Goal: Find specific page/section: Find specific page/section

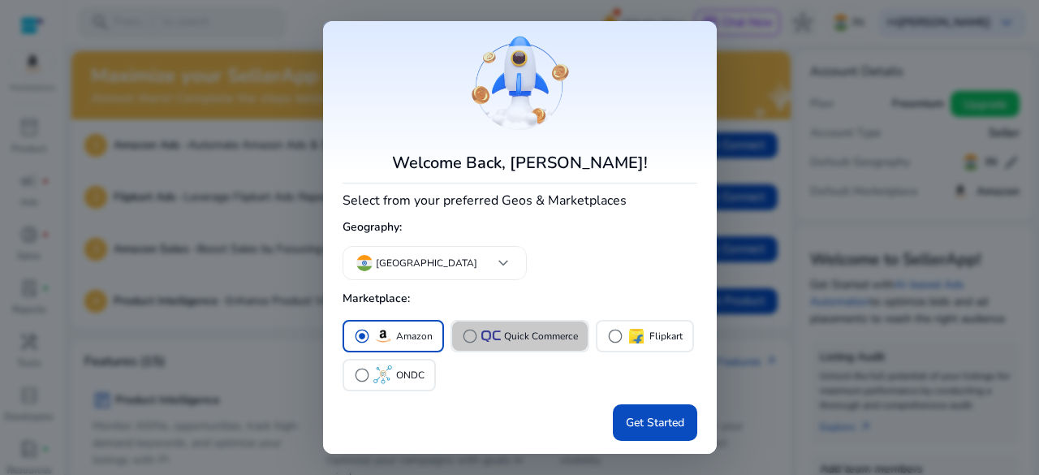
click at [525, 334] on p "Quick Commerce" at bounding box center [541, 336] width 74 height 17
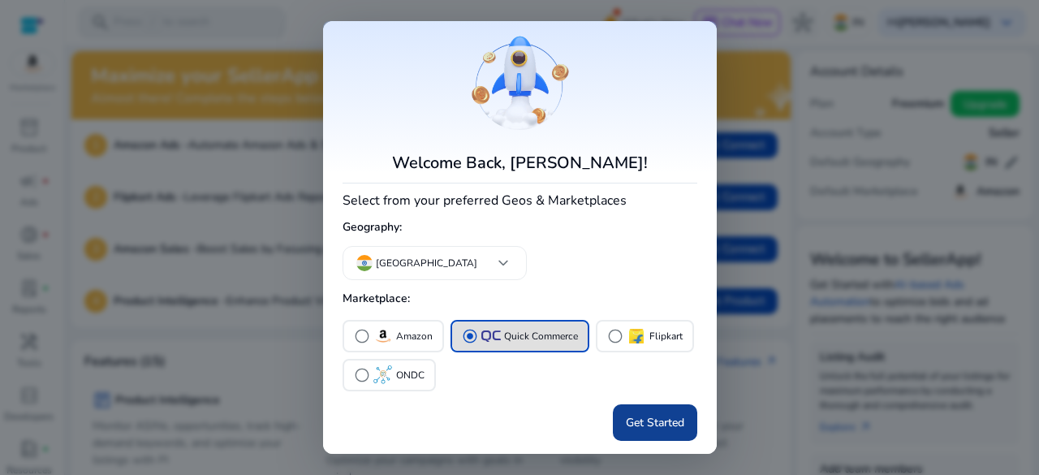
click at [653, 419] on span "Get Started" at bounding box center [655, 422] width 58 height 17
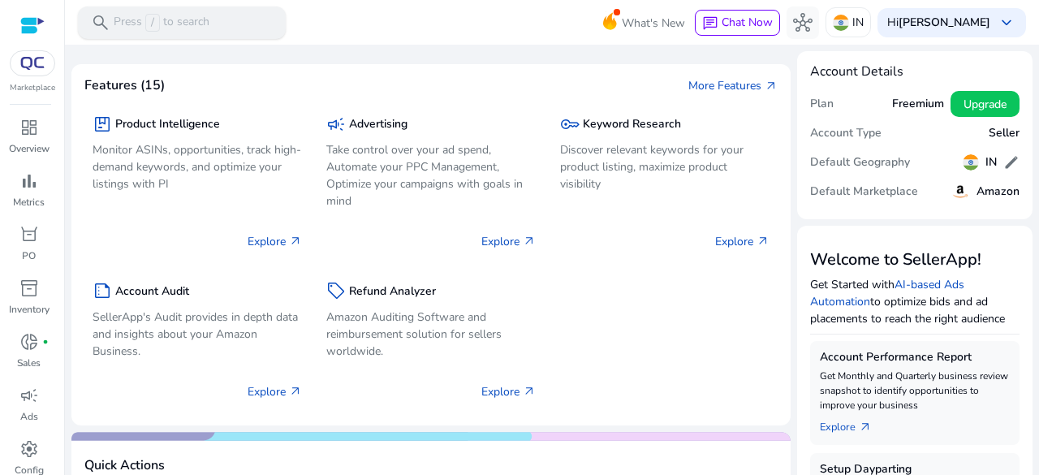
click at [203, 31] on p "Press / to search" at bounding box center [162, 23] width 96 height 18
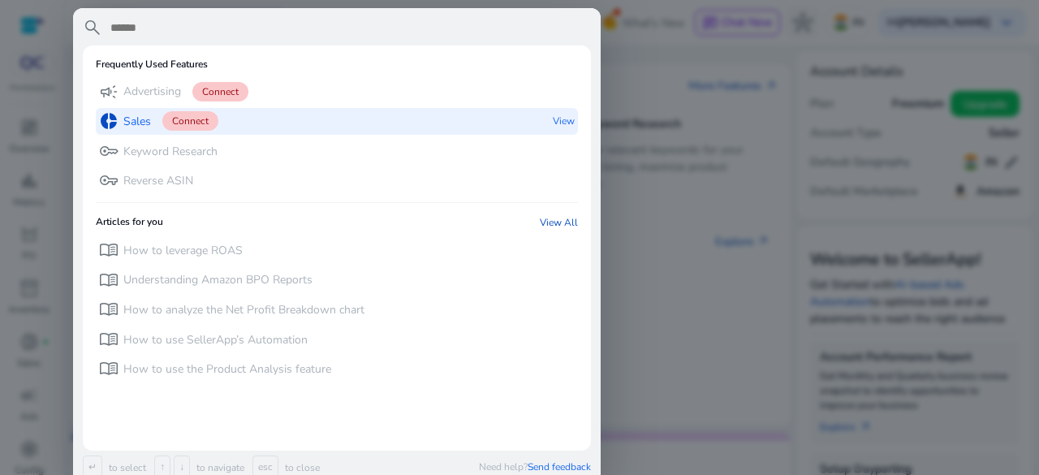
click at [133, 121] on p "Sales" at bounding box center [137, 122] width 28 height 16
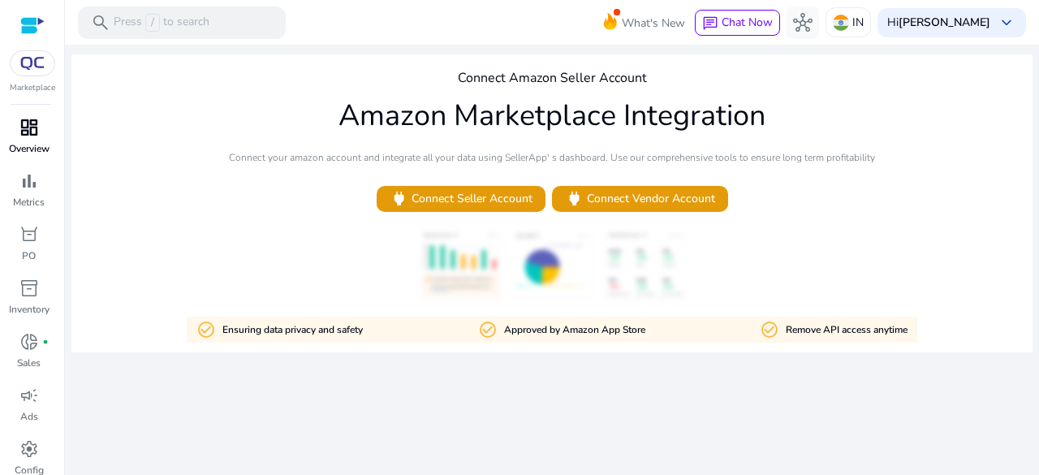
drag, startPoint x: 16, startPoint y: 137, endPoint x: 27, endPoint y: 136, distance: 10.6
click at [16, 137] on div "dashboard" at bounding box center [28, 128] width 45 height 26
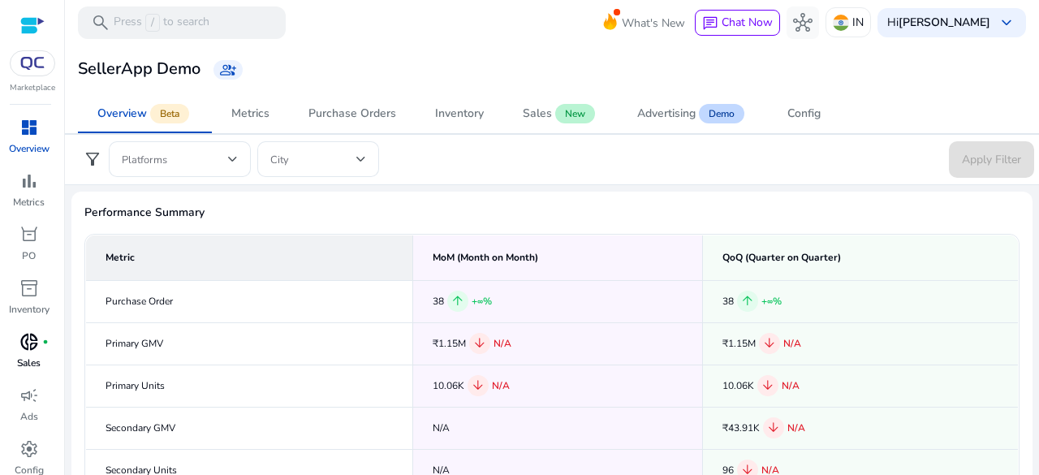
click at [28, 352] on span "donut_small" at bounding box center [28, 341] width 19 height 19
